Goal: Task Accomplishment & Management: Use online tool/utility

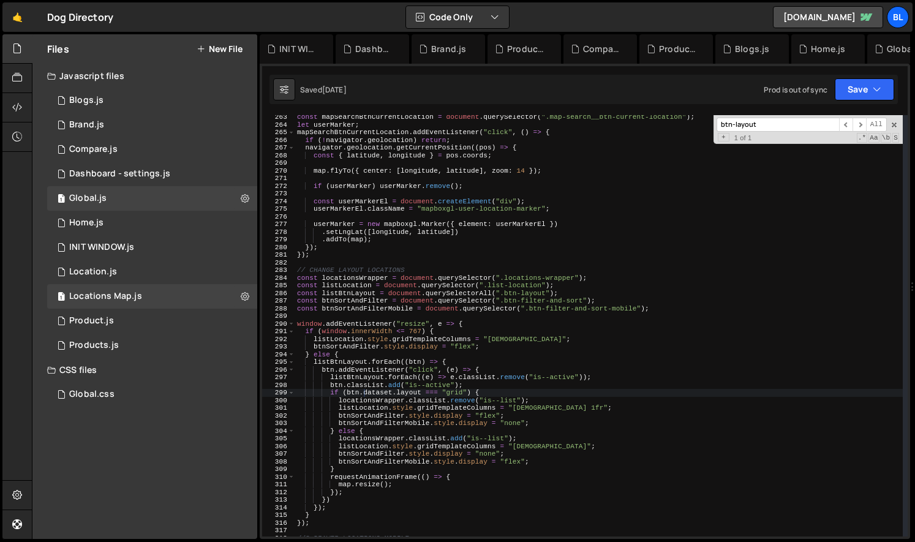
scroll to position [2007, 0]
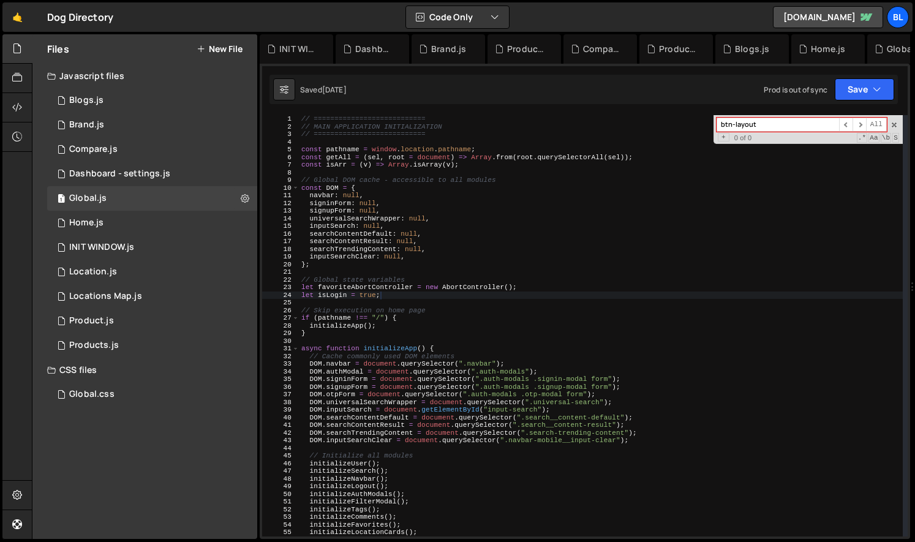
click at [598, 370] on div "// =========================== // MAIN APPLICATION INITIALIZATION // ==========…" at bounding box center [601, 333] width 604 height 437
type textarea "DOM.authModal = document.querySelector(".auth-modals");"
paste input "filter-show-more"
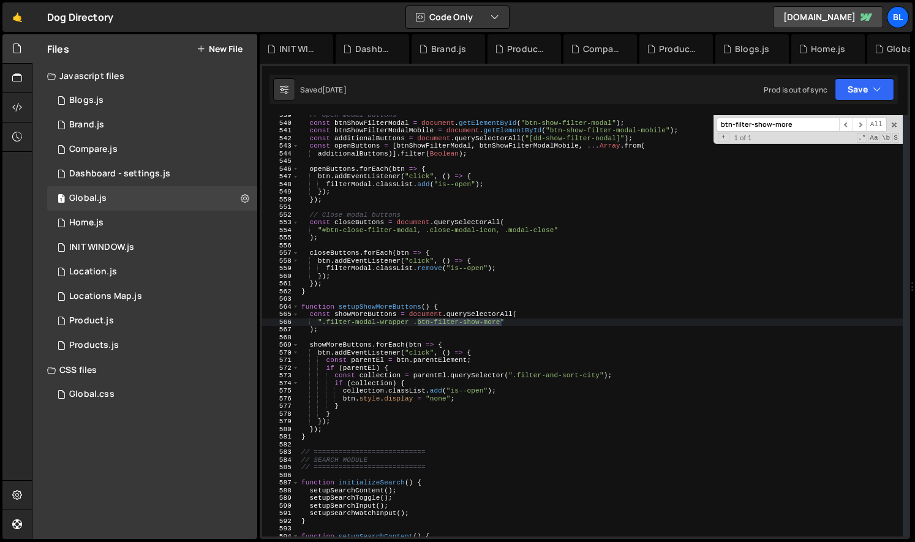
scroll to position [4122, 0]
type input "btn-filter-show-more"
click at [389, 310] on div "// Open modal buttons const btnShowFilterModal = document . getElementById ( "b…" at bounding box center [601, 329] width 604 height 437
click at [373, 315] on div "// Open modal buttons const btnShowFilterModal = document . getElementById ( "b…" at bounding box center [601, 329] width 604 height 437
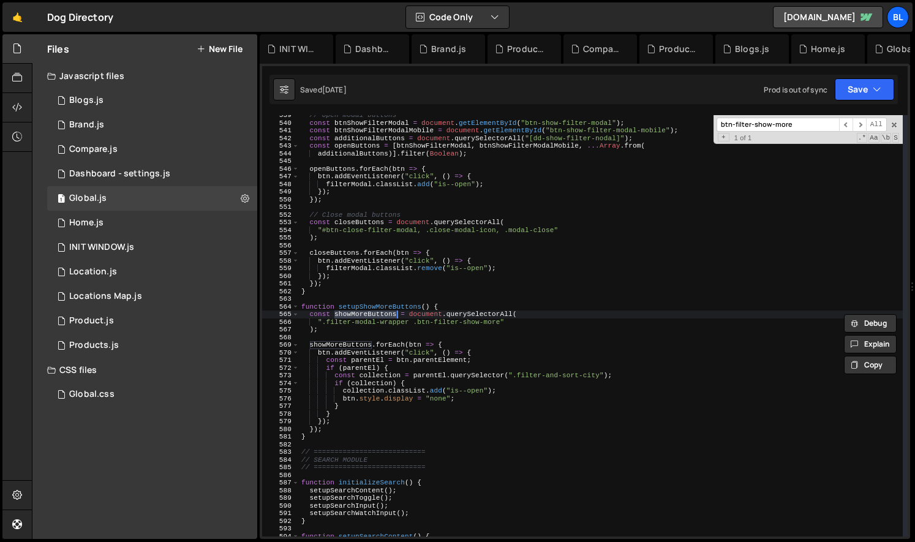
click at [351, 413] on div "// Open modal buttons const btnShowFilterModal = document . getElementById ( "b…" at bounding box center [601, 329] width 604 height 437
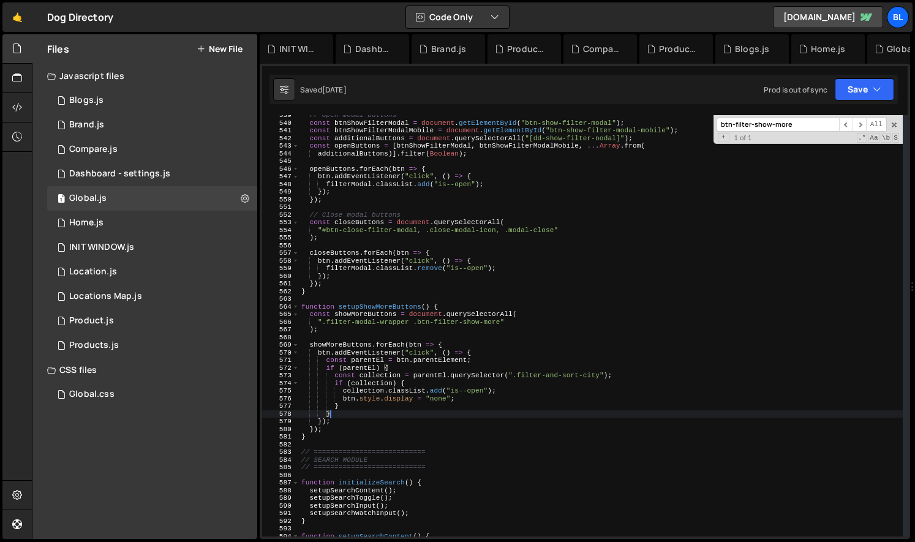
click at [496, 332] on div "// Open modal buttons const btnShowFilterModal = document . getElementById ( "b…" at bounding box center [601, 329] width 604 height 437
type textarea ");"
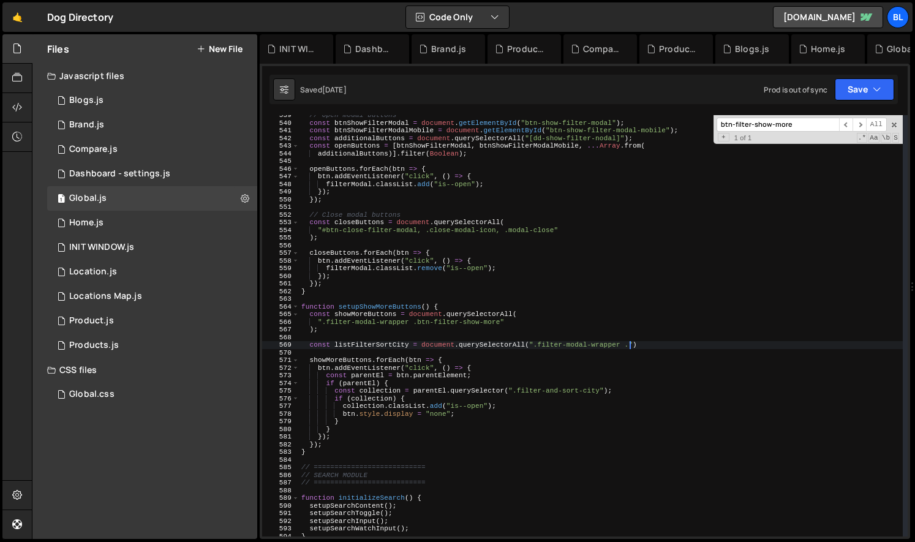
scroll to position [0, 29]
paste textarea "filter-and-sort-city-item"
click at [321, 421] on div "// Open modal buttons const btnShowFilterModal = document . getElementById ( "b…" at bounding box center [601, 329] width 604 height 437
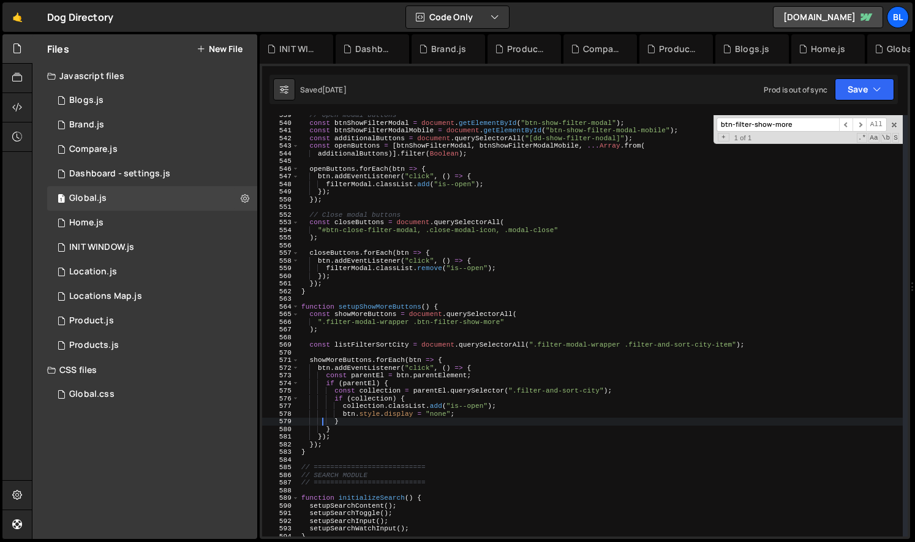
click at [363, 332] on div "// Open modal buttons const btnShowFilterModal = document . getElementById ( "b…" at bounding box center [601, 329] width 604 height 437
type textarea ");"
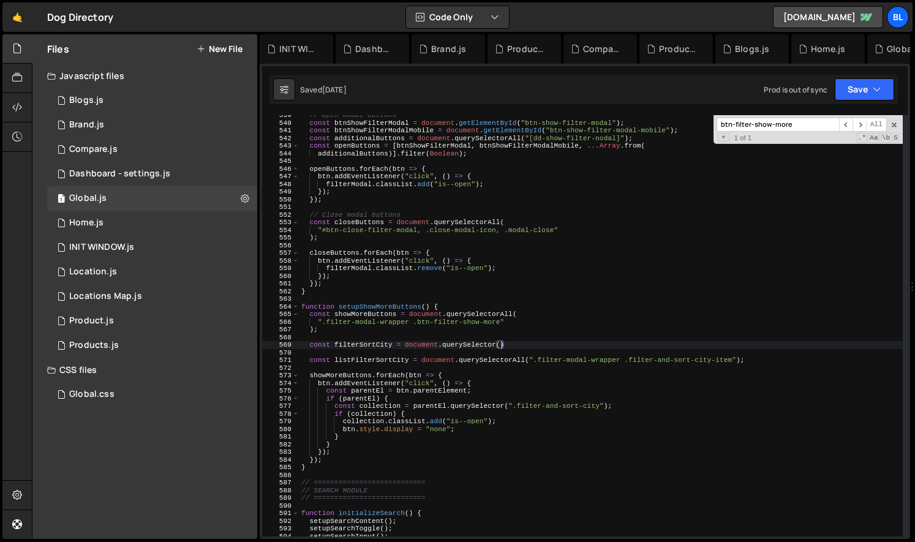
scroll to position [0, 17]
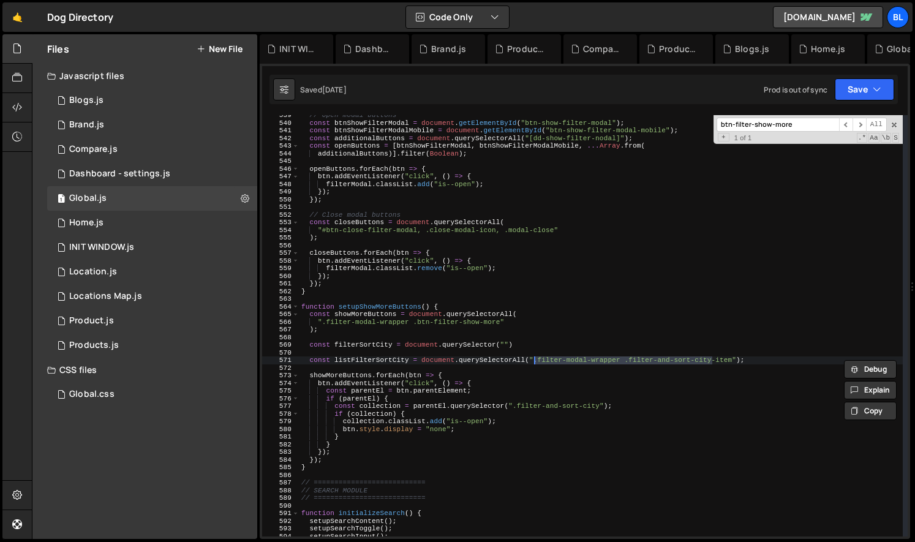
drag, startPoint x: 713, startPoint y: 361, endPoint x: 534, endPoint y: 358, distance: 179.4
click at [534, 358] on div "// Open modal buttons const btnShowFilterModal = document . getElementById ( "b…" at bounding box center [601, 329] width 604 height 437
click at [504, 346] on div "// Open modal buttons const btnShowFilterModal = document . getElementById ( "b…" at bounding box center [601, 329] width 604 height 437
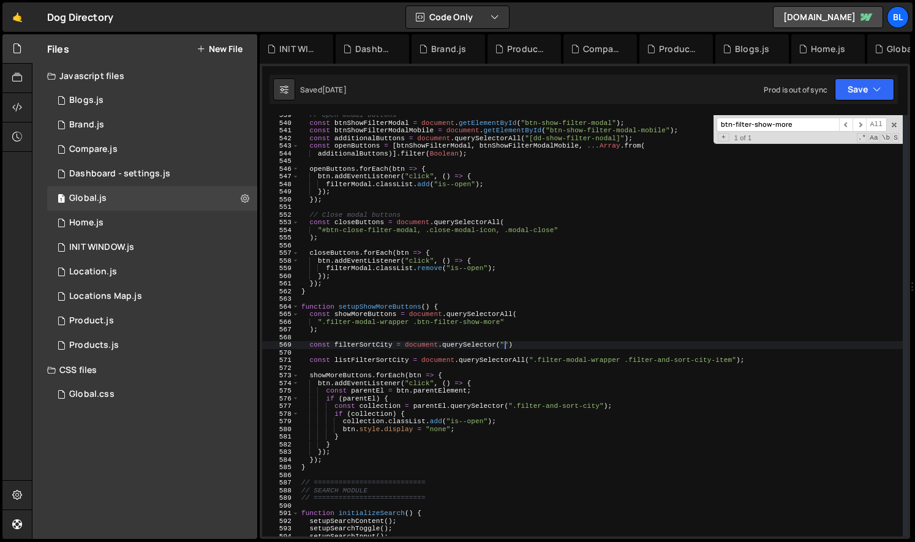
paste textarea ".filter-modal-wrapper .filter-and-sort-city"
click at [400, 329] on div "// Open modal buttons const btnShowFilterModal = document . getElementById ( "b…" at bounding box center [601, 329] width 604 height 437
type textarea ");"
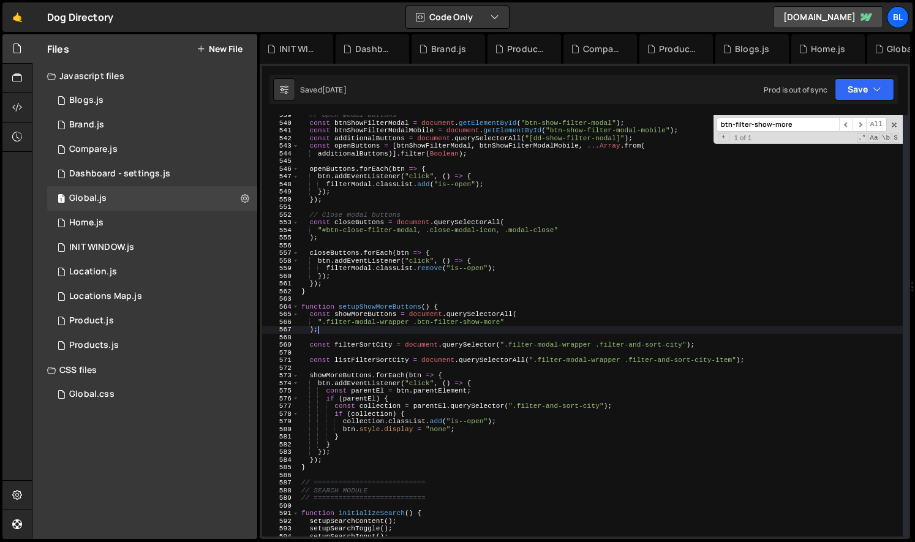
click at [378, 326] on div "// Open modal buttons const btnShowFilterModal = document . getElementById ( "b…" at bounding box center [601, 329] width 604 height 437
click at [369, 339] on div "// Open modal buttons const btnShowFilterModal = document . getElementById ( "b…" at bounding box center [601, 329] width 604 height 437
click at [432, 366] on div "// Open modal buttons const btnShowFilterModal = document . getElementById ( "b…" at bounding box center [601, 329] width 604 height 437
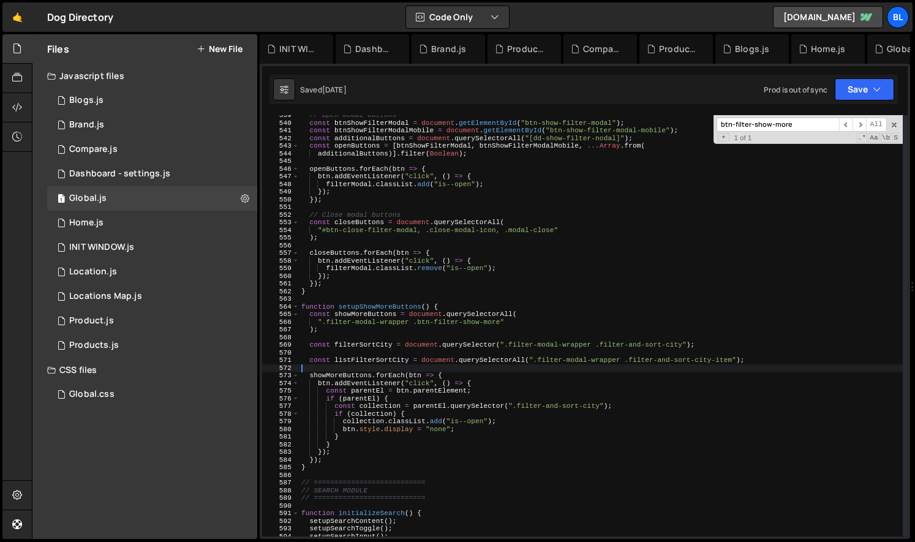
click at [471, 344] on div "// Open modal buttons const btnShowFilterModal = document . getElementById ( "b…" at bounding box center [601, 329] width 604 height 437
type textarea "const filterSortCity = document.querySelector(".filter-modal-wrapper .filter-an…"
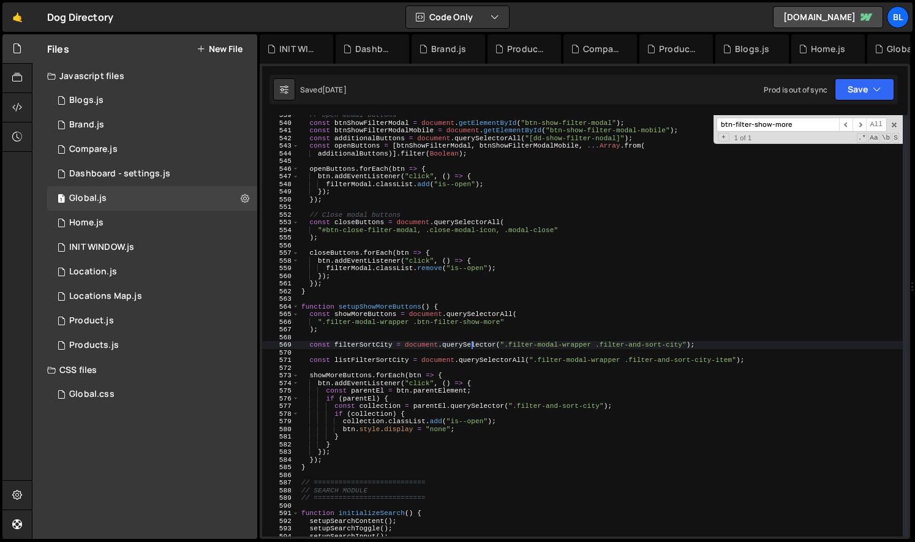
click at [471, 344] on div "// Open modal buttons const btnShowFilterModal = document . getElementById ( "b…" at bounding box center [601, 329] width 604 height 437
click at [435, 345] on div "// Open modal buttons const btnShowFilterModal = document . getElementById ( "b…" at bounding box center [601, 329] width 604 height 437
click at [375, 348] on div "// Open modal buttons const btnShowFilterModal = document . getElementById ( "b…" at bounding box center [601, 329] width 604 height 437
click at [434, 350] on div "// Open modal buttons const btnShowFilterModal = document . getElementById ( "b…" at bounding box center [601, 329] width 604 height 437
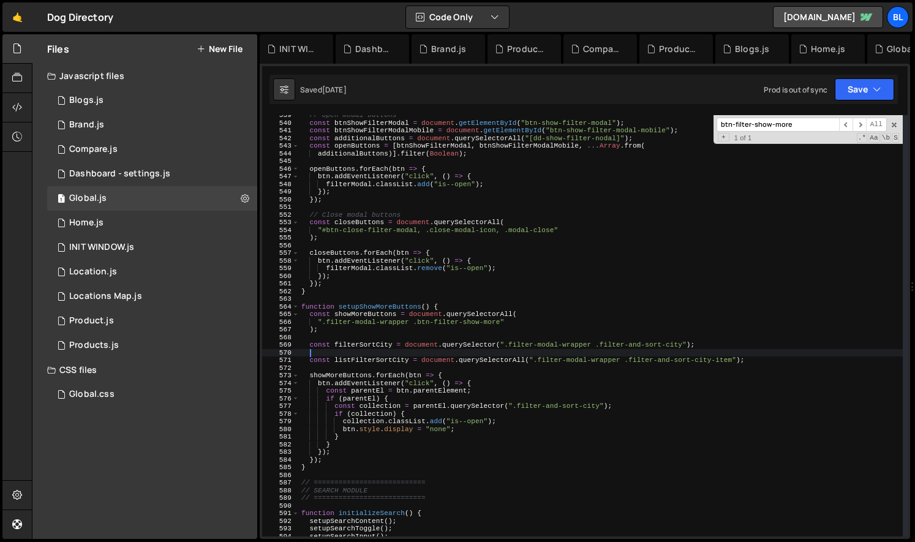
click at [495, 348] on div "// Open modal buttons const btnShowFilterModal = document . getElementById ( "b…" at bounding box center [601, 329] width 604 height 437
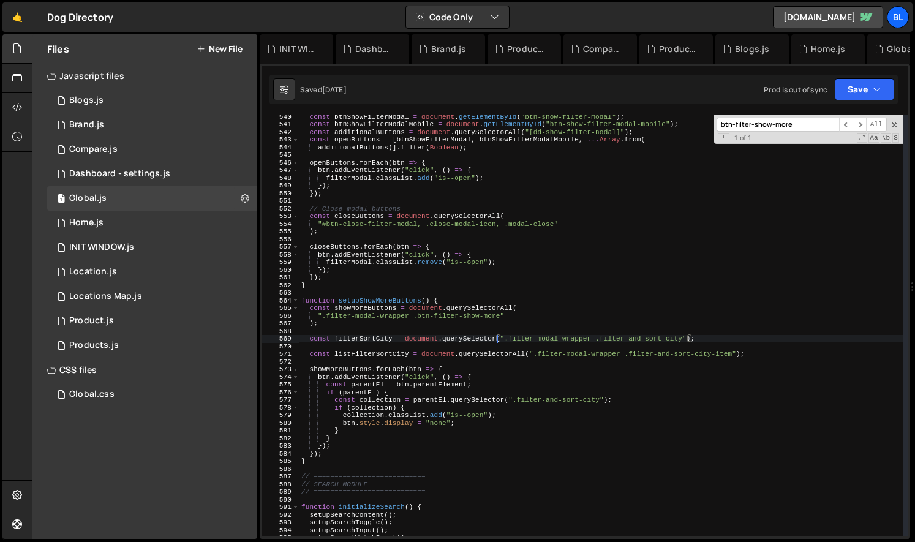
scroll to position [4128, 0]
click at [492, 368] on div "const btnShowFilterModal = document . getElementById ( "btn-show-filter-modal" …" at bounding box center [601, 331] width 604 height 437
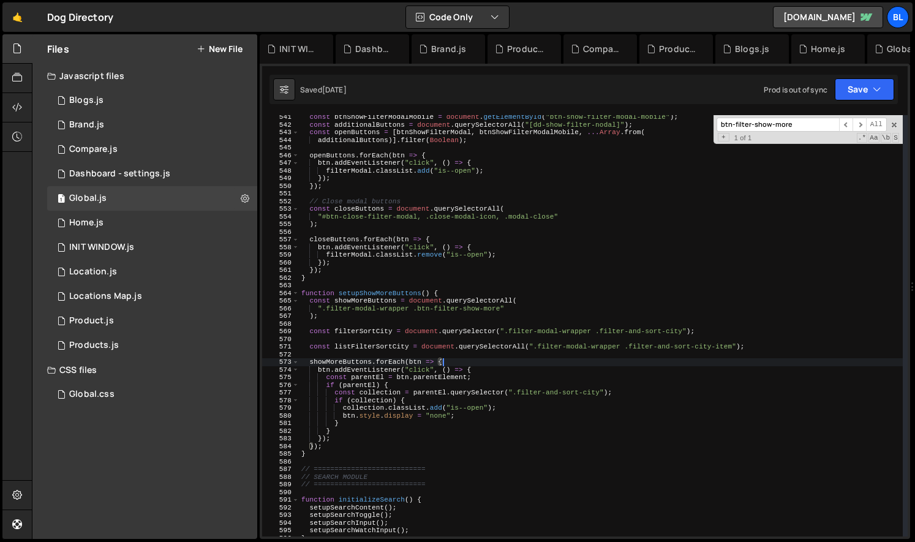
scroll to position [4136, 0]
click at [400, 359] on div "const btnShowFilterModalMobile = document . getElementById ( "btn-show-filter-m…" at bounding box center [601, 331] width 604 height 437
click at [378, 334] on div "const btnShowFilterModalMobile = document . getElementById ( "btn-show-filter-m…" at bounding box center [601, 331] width 604 height 437
type textarea "const filterSortCity = document.querySelector(".filter-modal-wrapper .filter-an…"
click at [378, 334] on div "const btnShowFilterModalMobile = document . getElementById ( "btn-show-filter-m…" at bounding box center [601, 331] width 604 height 437
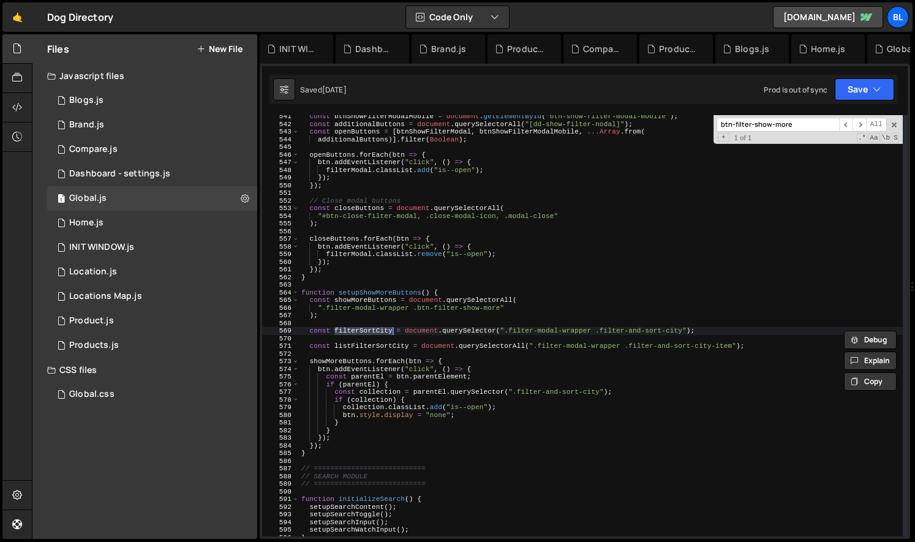
click at [306, 334] on div "const btnShowFilterModalMobile = document . getElementById ( "btn-show-filter-m…" at bounding box center [601, 331] width 604 height 437
click at [708, 329] on div "const btnShowFilterModalMobile = document . getElementById ( "btn-show-filter-m…" at bounding box center [601, 331] width 604 height 437
click at [302, 339] on div "const btnShowFilterModalMobile = document . getElementById ( "btn-show-filter-m…" at bounding box center [601, 331] width 604 height 437
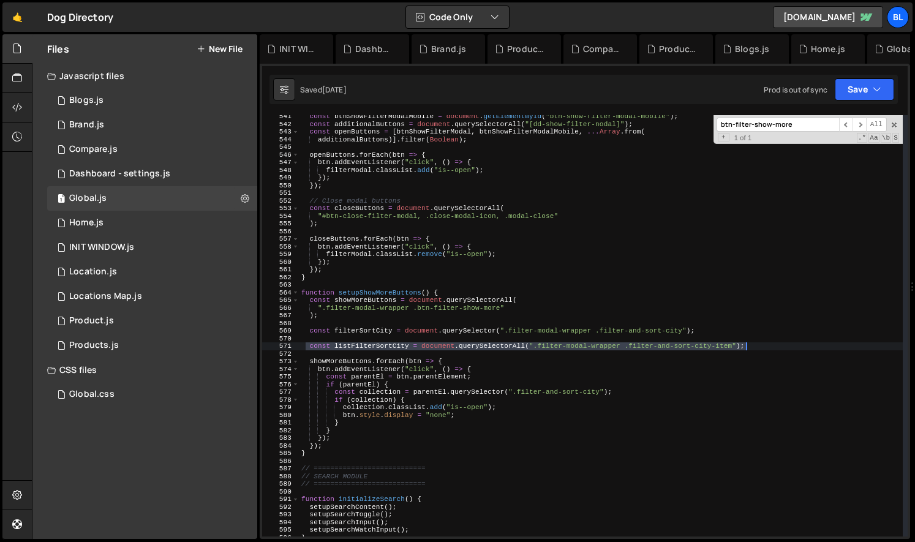
type textarea "const listFilterSortCity = document.querySelectorAll(".filter-modal-wrapper .fi…"
drag, startPoint x: 306, startPoint y: 347, endPoint x: 760, endPoint y: 347, distance: 453.7
click at [760, 347] on div "const btnShowFilterModalMobile = document . getElementById ( "btn-show-filter-m…" at bounding box center [601, 331] width 604 height 437
paste textarea
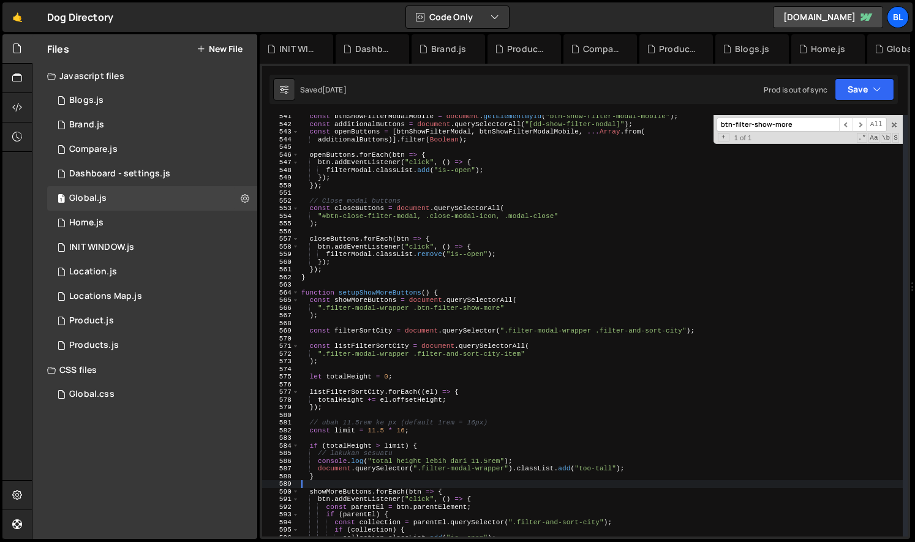
click at [503, 379] on div "const btnShowFilterModalMobile = document . getElementById ( "btn-show-filter-m…" at bounding box center [601, 331] width 604 height 437
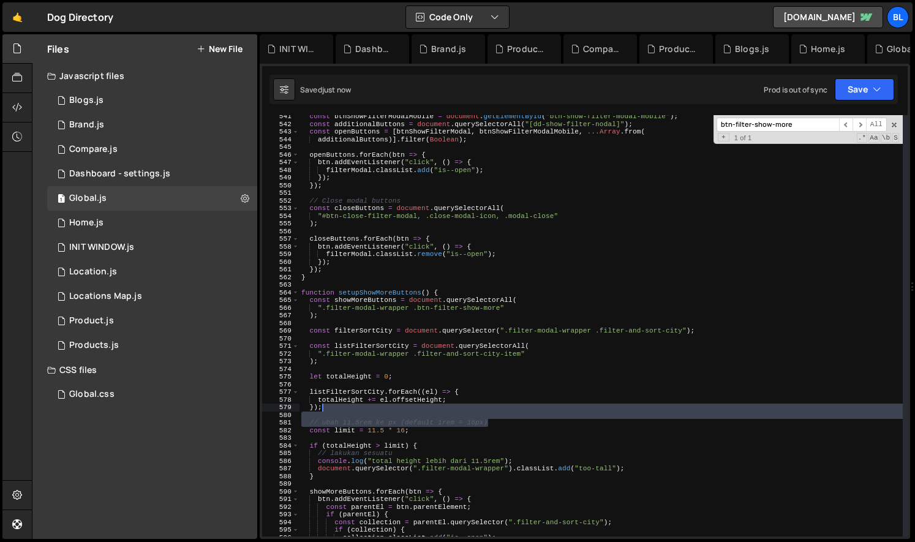
drag, startPoint x: 492, startPoint y: 421, endPoint x: 494, endPoint y: 405, distance: 16.0
click at [494, 405] on div "const btnShowFilterModalMobile = document . getElementById ( "btn-show-filter-m…" at bounding box center [601, 331] width 604 height 437
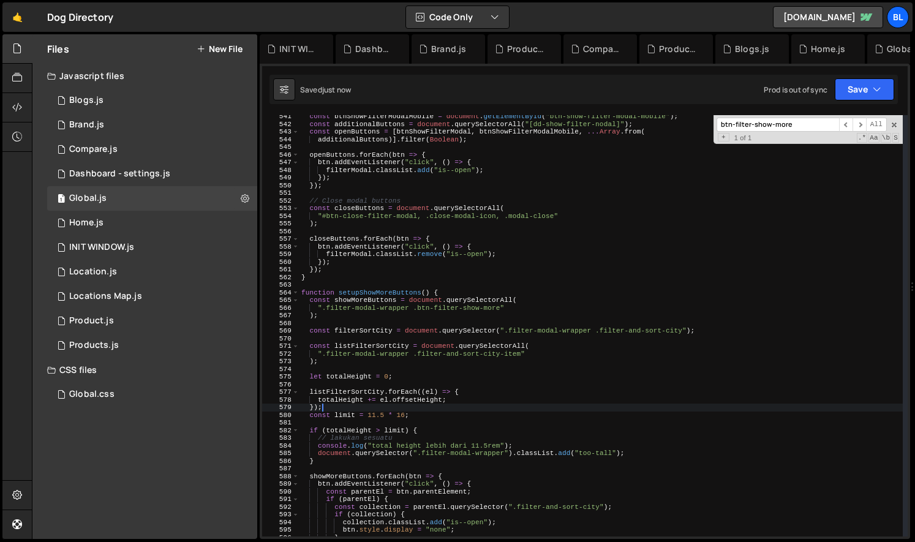
click at [445, 440] on div "const btnShowFilterModalMobile = document . getElementById ( "btn-show-filter-m…" at bounding box center [601, 331] width 604 height 437
click at [412, 435] on div "const btnShowFilterModalMobile = document . getElementById ( "btn-show-filter-m…" at bounding box center [601, 331] width 604 height 437
click at [382, 435] on div "const btnShowFilterModalMobile = document . getElementById ( "btn-show-filter-m…" at bounding box center [601, 331] width 604 height 437
click at [410, 435] on div "const btnShowFilterModalMobile = document . getElementById ( "btn-show-filter-m…" at bounding box center [601, 331] width 604 height 437
click at [540, 446] on div "const btnShowFilterModalMobile = document . getElementById ( "btn-show-filter-m…" at bounding box center [601, 331] width 604 height 437
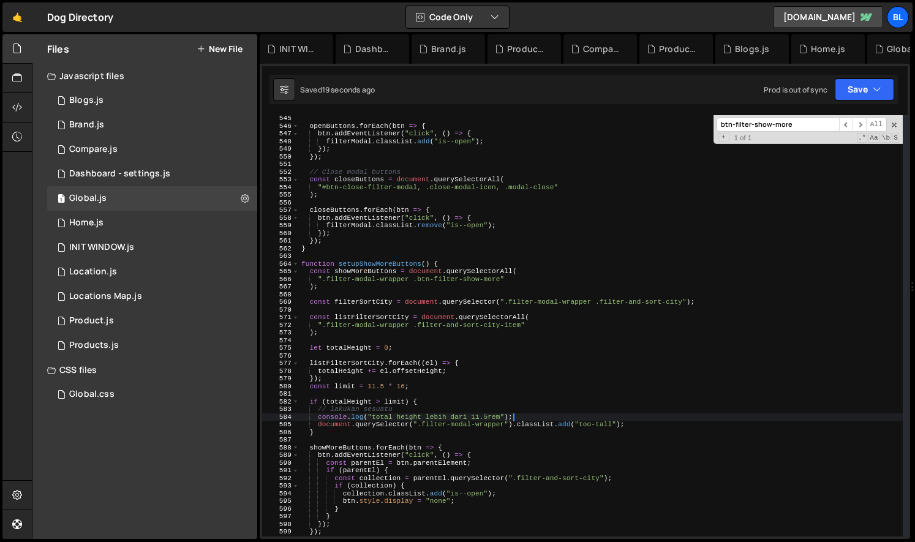
scroll to position [4176, 0]
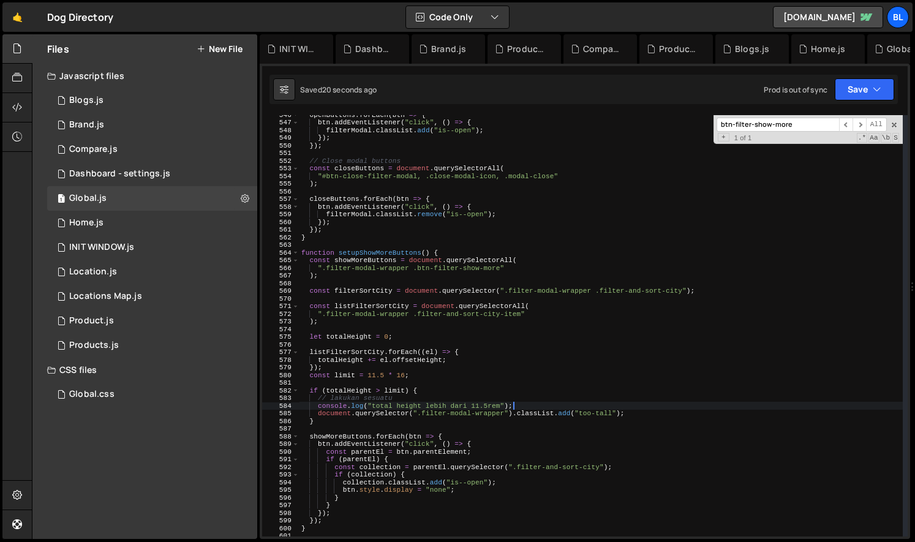
click at [401, 475] on div "openButtons . forEach ( btn => { btn . addEventListener ( "click" , ( ) => { fi…" at bounding box center [601, 329] width 604 height 437
click at [354, 467] on div "openButtons . forEach ( btn => { btn . addEventListener ( "click" , ( ) => { fi…" at bounding box center [601, 329] width 604 height 437
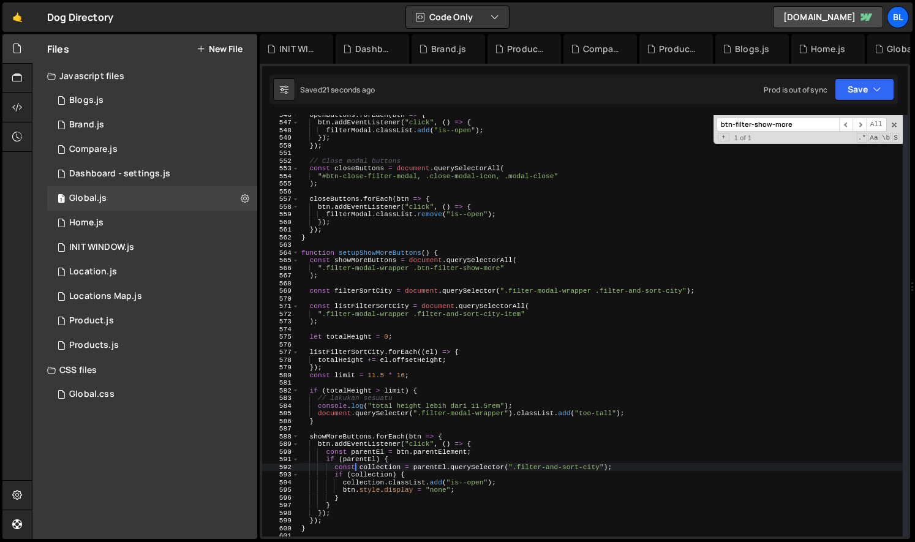
click at [467, 462] on div "openButtons . forEach ( btn => { btn . addEventListener ( "click" , ( ) => { fi…" at bounding box center [601, 329] width 604 height 437
click at [448, 439] on div "openButtons . forEach ( btn => { btn . addEventListener ( "click" , ( ) => { fi…" at bounding box center [601, 329] width 604 height 437
click at [360, 258] on div "openButtons . forEach ( btn => { btn . addEventListener ( "click" , ( ) => { fi…" at bounding box center [601, 329] width 604 height 437
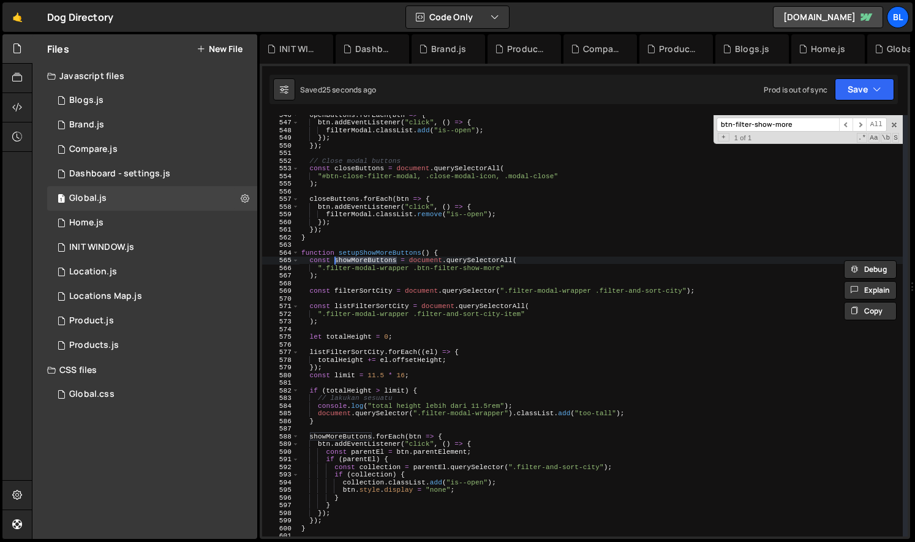
click at [317, 274] on div "openButtons . forEach ( btn => { btn . addEventListener ( "click" , ( ) => { fi…" at bounding box center [601, 329] width 604 height 437
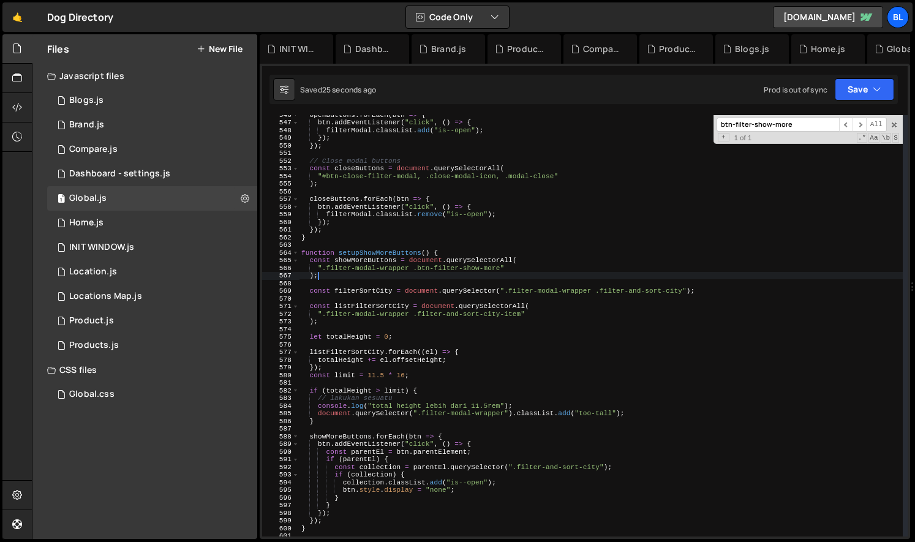
click at [328, 276] on div "openButtons . forEach ( btn => { btn . addEventListener ( "click" , ( ) => { fi…" at bounding box center [601, 329] width 604 height 437
click at [331, 421] on div "openButtons . forEach ( btn => { btn . addEventListener ( "click" , ( ) => { fi…" at bounding box center [601, 329] width 604 height 437
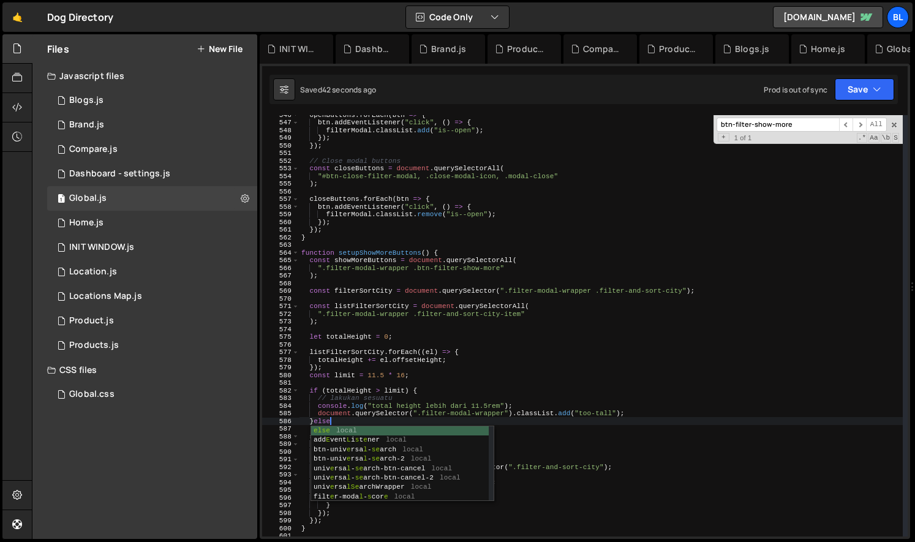
type textarea "}else{"
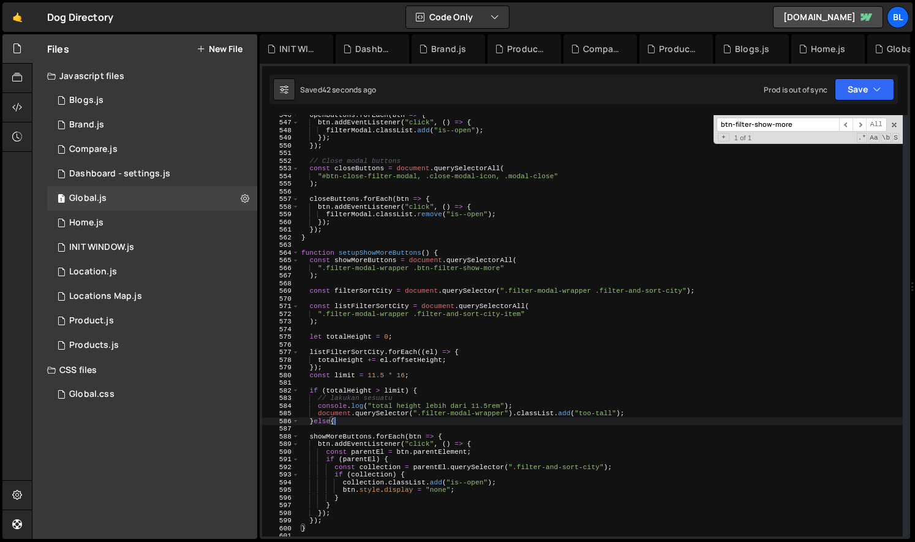
scroll to position [0, 1]
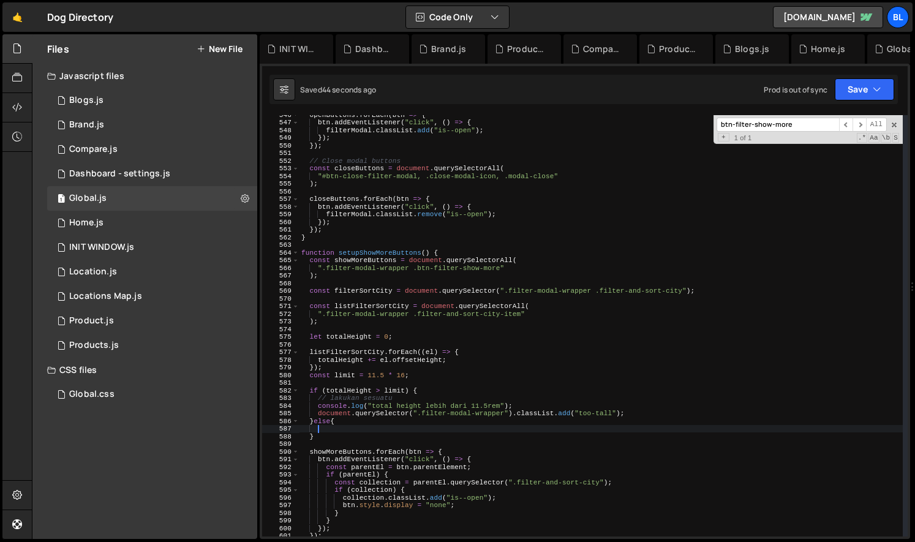
click at [360, 301] on div "openButtons . forEach ( btn => { btn . addEventListener ( "click" , ( ) => { fi…" at bounding box center [601, 329] width 604 height 437
click at [367, 296] on div "openButtons . forEach ( btn => { btn . addEventListener ( "click" , ( ) => { fi…" at bounding box center [601, 329] width 604 height 437
click at [376, 291] on div "openButtons . forEach ( btn => { btn . addEventListener ( "click" , ( ) => { fi…" at bounding box center [601, 329] width 604 height 437
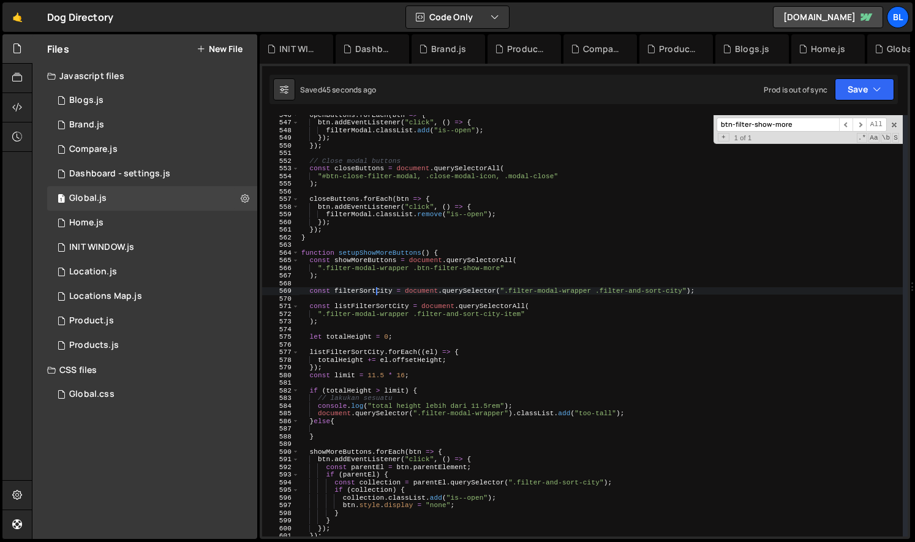
click at [376, 291] on div "openButtons . forEach ( btn => { btn . addEventListener ( "click" , ( ) => { fi…" at bounding box center [601, 329] width 604 height 437
click at [444, 419] on div "openButtons . forEach ( btn => { btn . addEventListener ( "click" , ( ) => { fi…" at bounding box center [601, 329] width 604 height 437
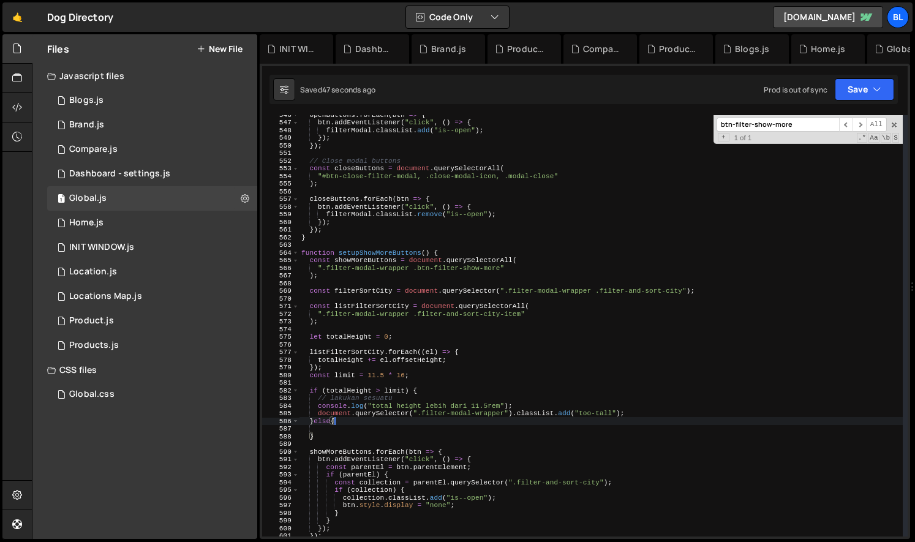
click at [427, 414] on div "openButtons . forEach ( btn => { btn . addEventListener ( "click" , ( ) => { fi…" at bounding box center [601, 329] width 604 height 437
click at [497, 405] on div "openButtons . forEach ( btn => { btn . addEventListener ( "click" , ( ) => { fi…" at bounding box center [601, 329] width 604 height 437
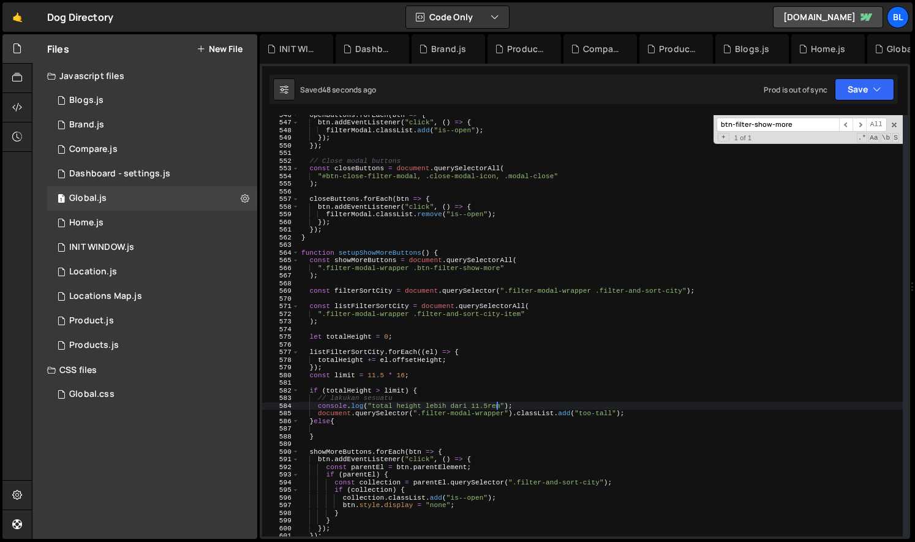
click at [512, 405] on div "openButtons . forEach ( btn => { btn . addEventListener ( "click" , ( ) => { fi…" at bounding box center [601, 329] width 604 height 437
click at [385, 391] on div "openButtons . forEach ( btn => { btn . addEventListener ( "click" , ( ) => { fi…" at bounding box center [601, 329] width 604 height 437
type textarea "if (totalHeight < limit) {"
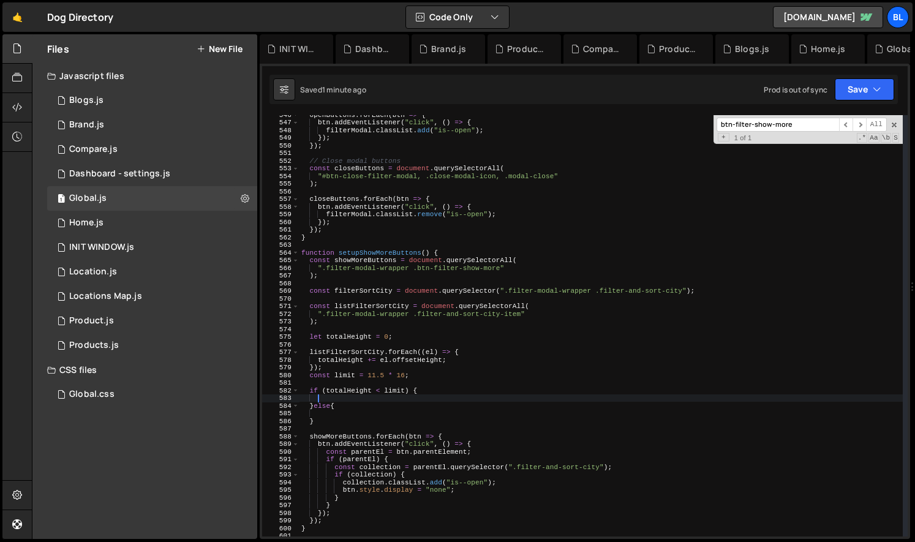
drag, startPoint x: 628, startPoint y: 416, endPoint x: 631, endPoint y: 392, distance: 24.7
click at [631, 392] on div "openButtons . forEach ( btn => { btn . addEventListener ( "click" , ( ) => { fi…" at bounding box center [601, 329] width 604 height 437
paste textarea "filterSortCity"
type textarea "filterSortCity.style.height = "auto";"
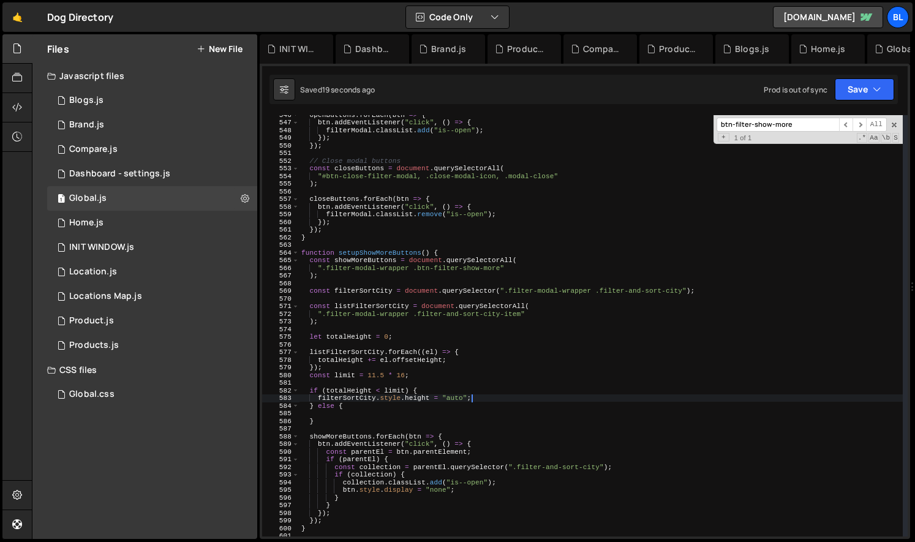
scroll to position [0, 1]
click at [376, 265] on div "openButtons . forEach ( btn => { btn . addEventListener ( "click" , ( ) => { fi…" at bounding box center [601, 329] width 604 height 437
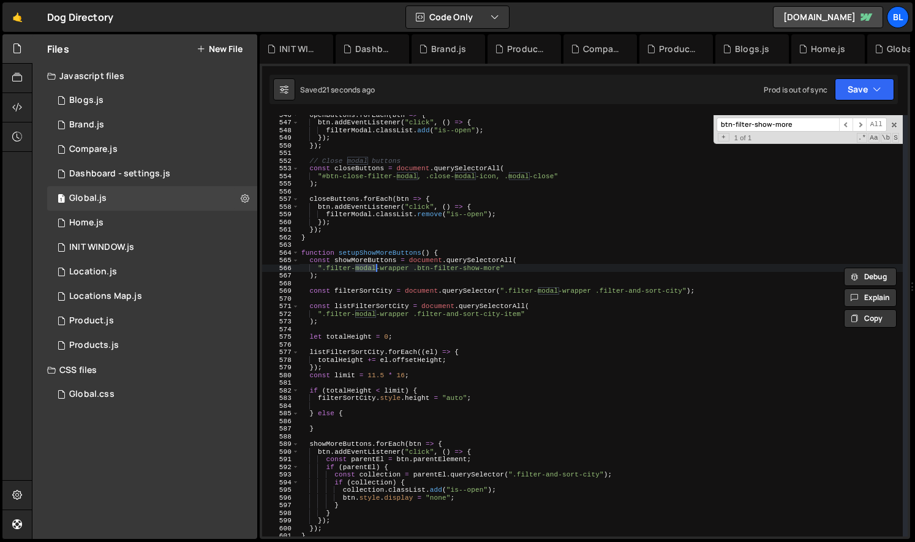
click at [385, 261] on div "openButtons . forEach ( btn => { btn . addEventListener ( "click" , ( ) => { fi…" at bounding box center [601, 329] width 604 height 437
type textarea "const showMoreButtons = document.querySelectorAll("
click at [385, 261] on div "openButtons . forEach ( btn => { btn . addEventListener ( "click" , ( ) => { fi…" at bounding box center [601, 329] width 604 height 437
click at [369, 408] on div "openButtons . forEach ( btn => { btn . addEventListener ( "click" , ( ) => { fi…" at bounding box center [601, 329] width 604 height 437
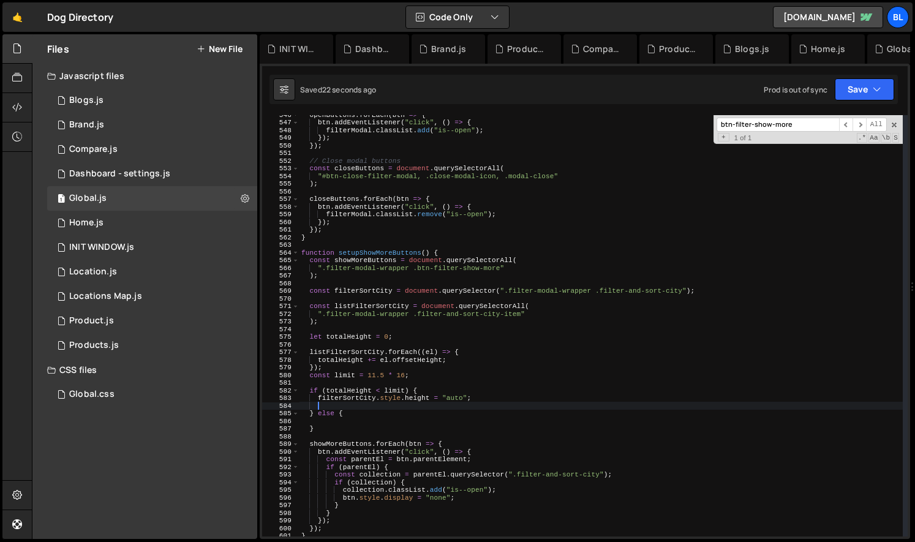
paste textarea "showMoreButtons"
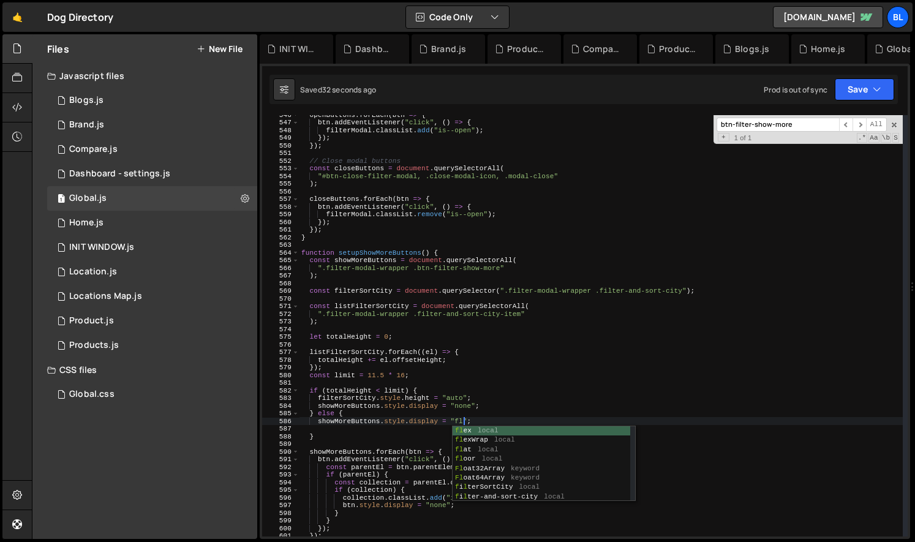
scroll to position [0, 15]
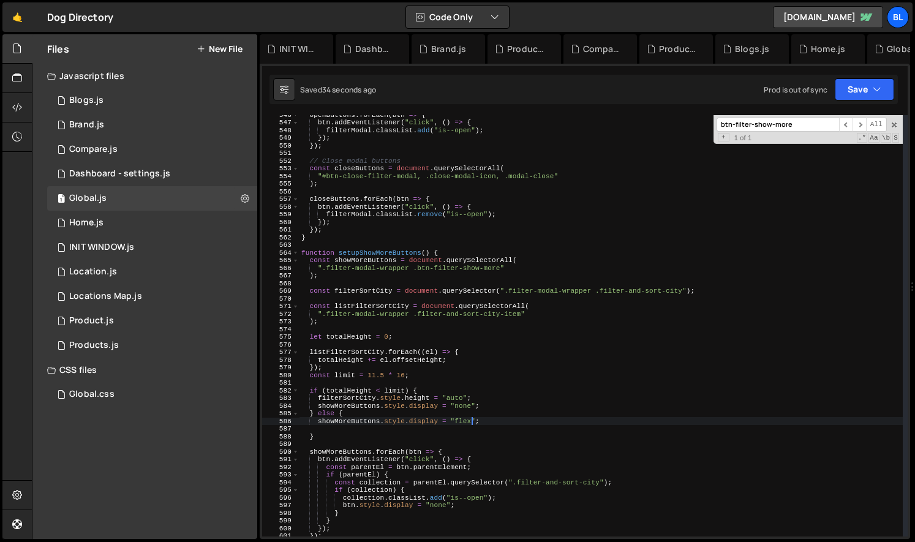
click at [386, 412] on div "openButtons . forEach ( btn => { btn . addEventListener ( "click" , ( ) => { fi…" at bounding box center [601, 329] width 604 height 437
click at [484, 394] on div "openButtons . forEach ( btn => { btn . addEventListener ( "click" , ( ) => { fi…" at bounding box center [601, 329] width 604 height 437
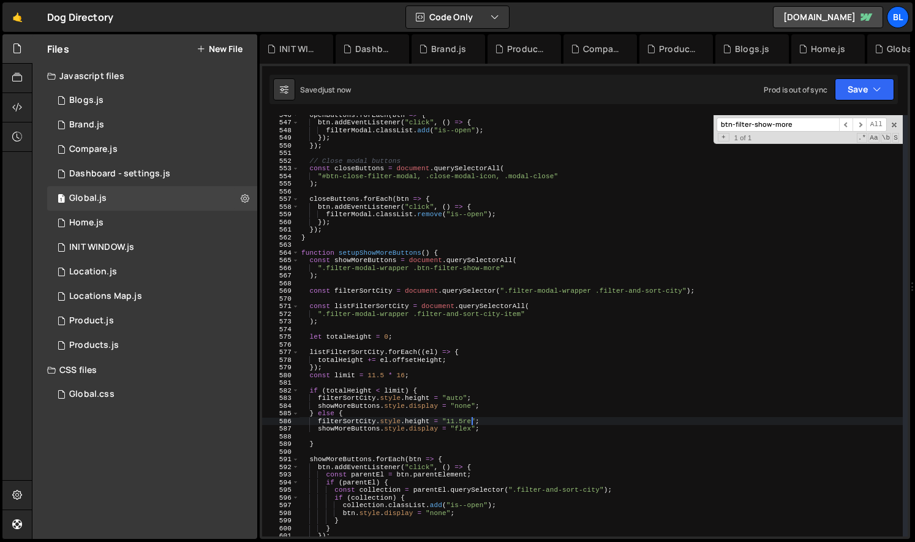
type textarea "filterSortCity.style.height = "11.5rem";"
click at [456, 419] on div "openButtons . forEach ( btn => { btn . addEventListener ( "click" , ( ) => { fi…" at bounding box center [601, 329] width 604 height 437
click at [378, 437] on div "openButtons . forEach ( btn => { btn . addEventListener ( "click" , ( ) => { fi…" at bounding box center [601, 329] width 604 height 437
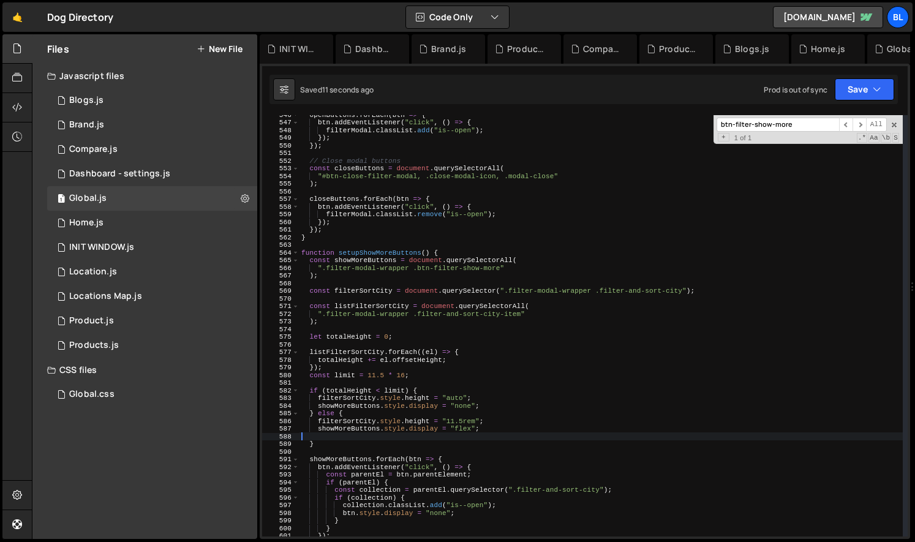
click at [361, 440] on div "openButtons . forEach ( btn => { btn . addEventListener ( "click" , ( ) => { fi…" at bounding box center [601, 329] width 604 height 437
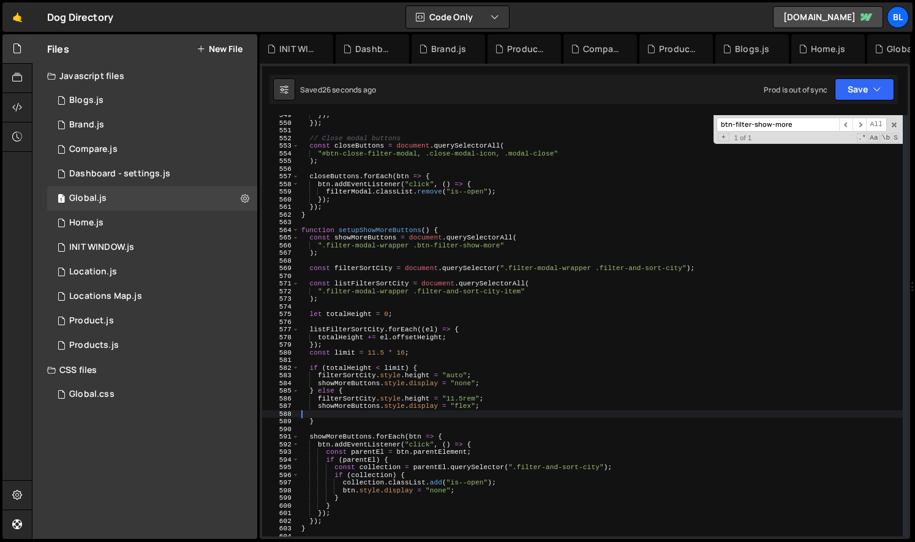
scroll to position [4198, 0]
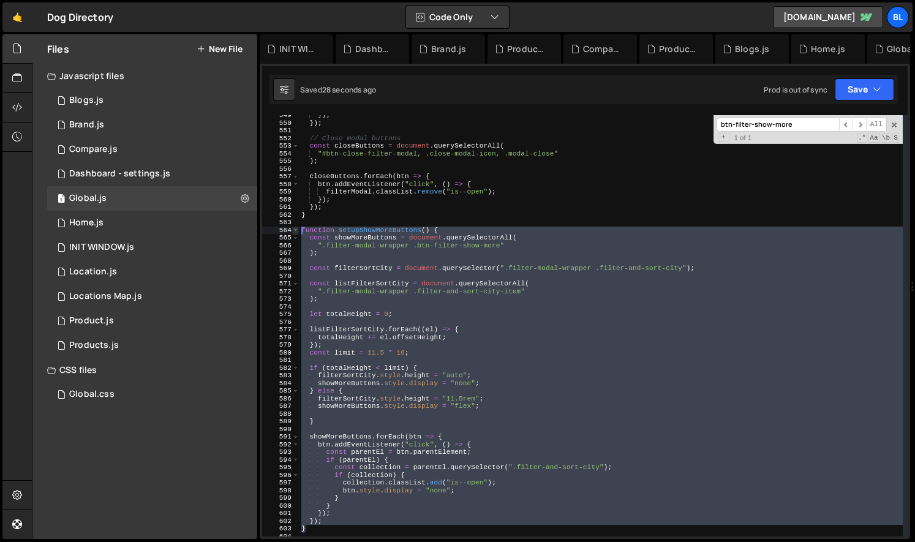
drag, startPoint x: 320, startPoint y: 528, endPoint x: 296, endPoint y: 231, distance: 297.9
click at [296, 231] on div "function setupShowMoreButtons() { const showMoreButtons = document.querySelecto…" at bounding box center [584, 325] width 645 height 421
type textarea "function setupShowMoreButtons() { const showMoreButtons = document.querySelecto…"
paste textarea
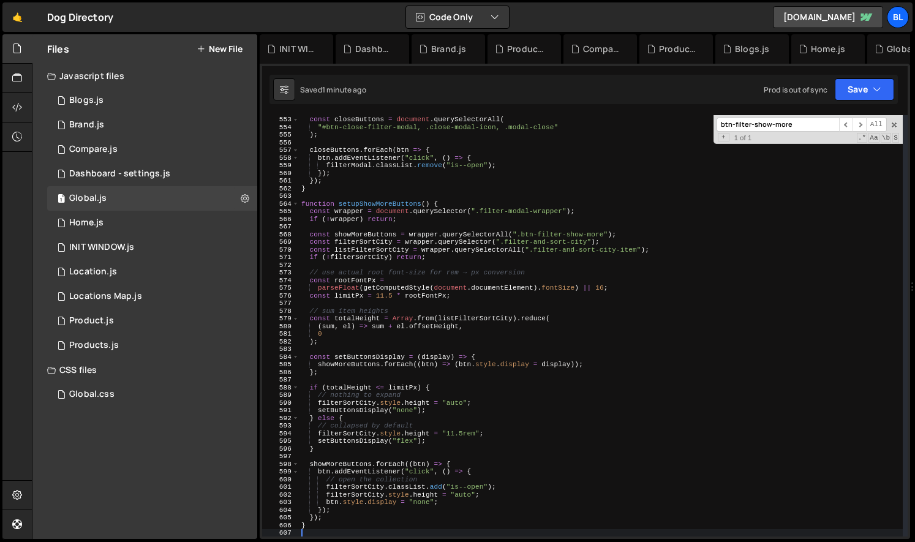
click at [411, 206] on div "// Close modal buttons const closeButtons = document . querySelectorAll ( "#btn…" at bounding box center [601, 326] width 604 height 437
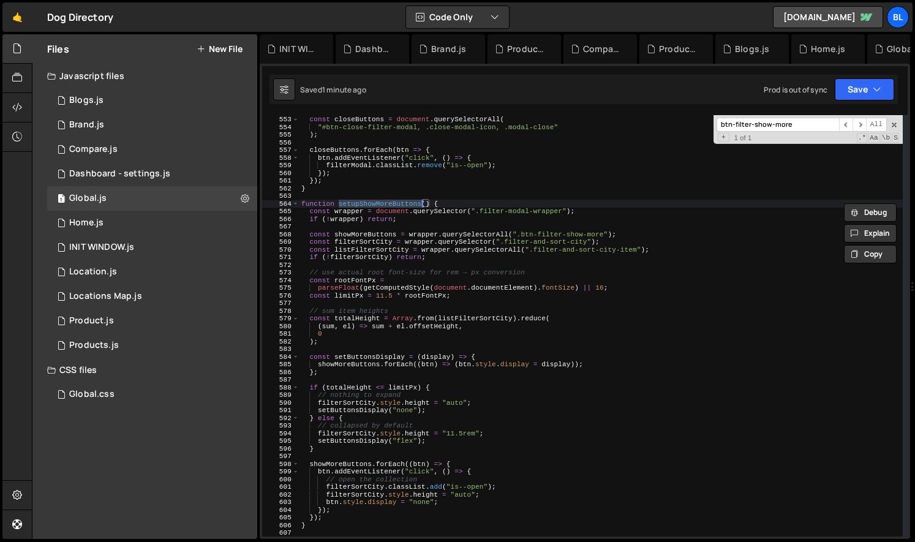
type textarea "setupShowMoreButtons();"
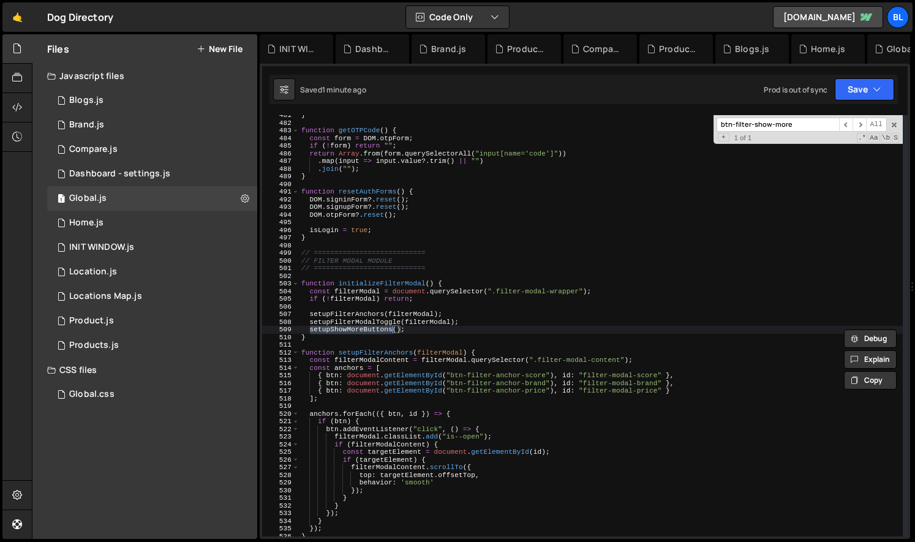
scroll to position [3678, 0]
